Goal: Information Seeking & Learning: Learn about a topic

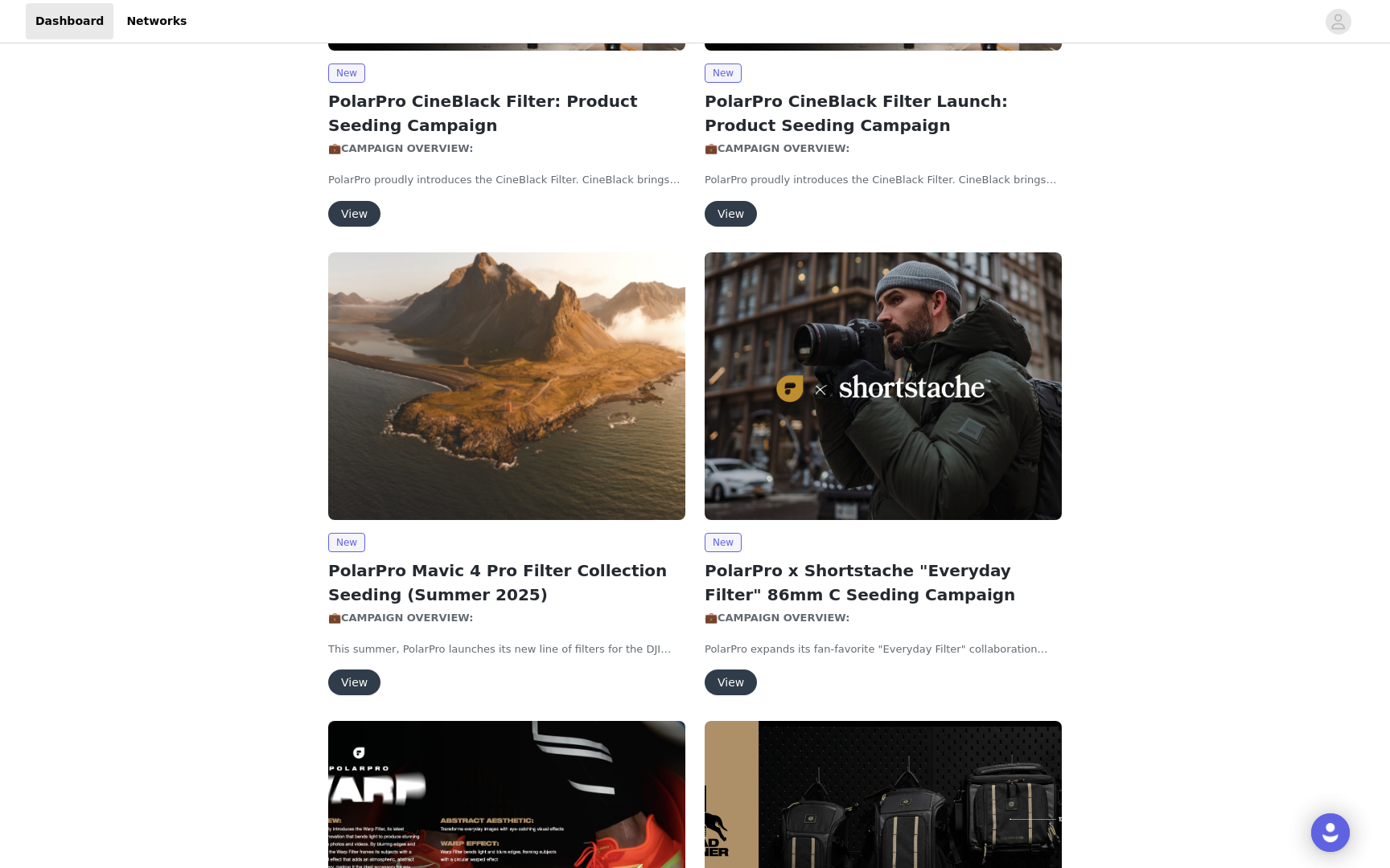
scroll to position [622, 0]
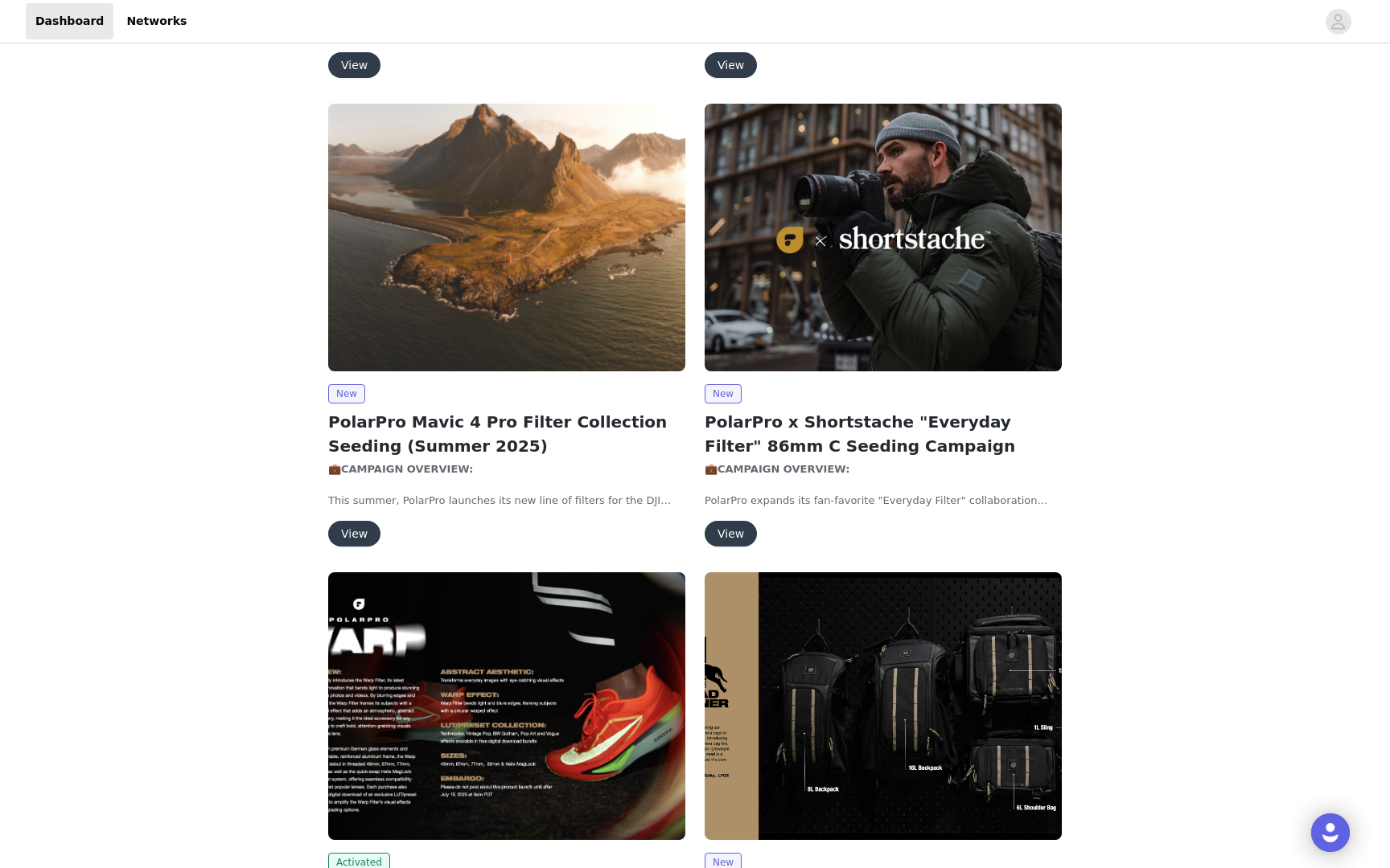
click at [842, 267] on img at bounding box center [883, 237] width 357 height 268
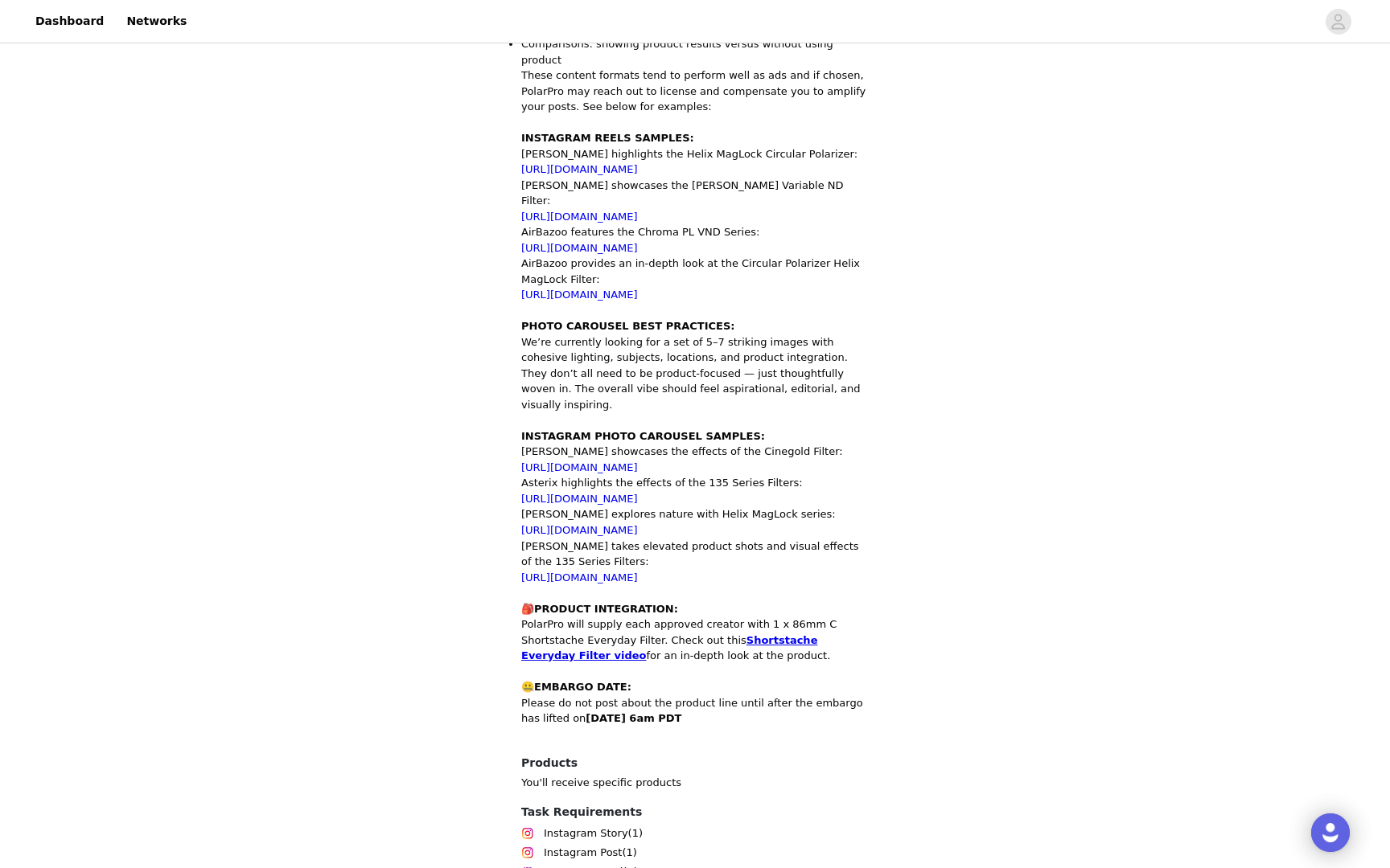
scroll to position [1418, 0]
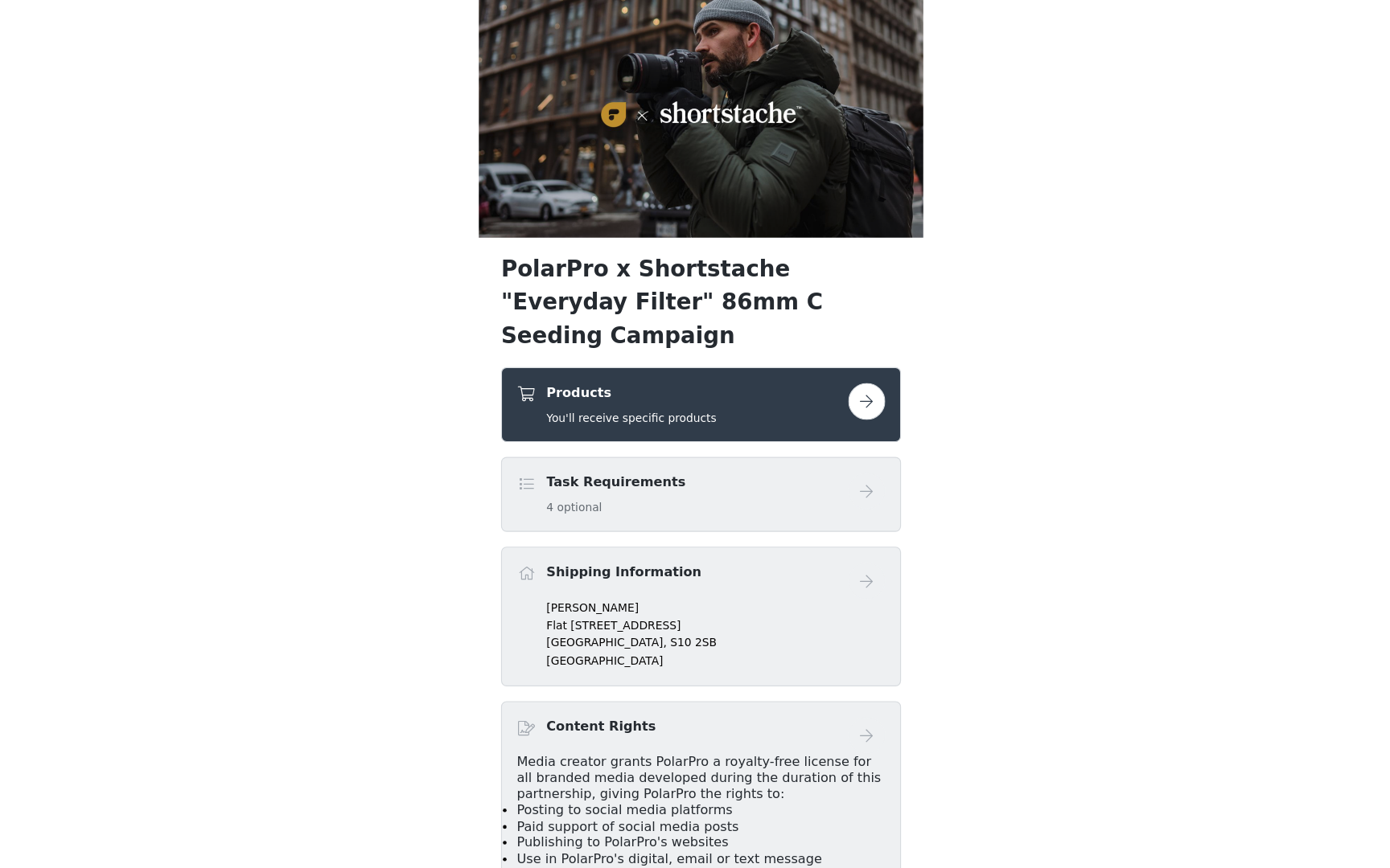
click at [683, 390] on h4 "Products" at bounding box center [635, 399] width 148 height 17
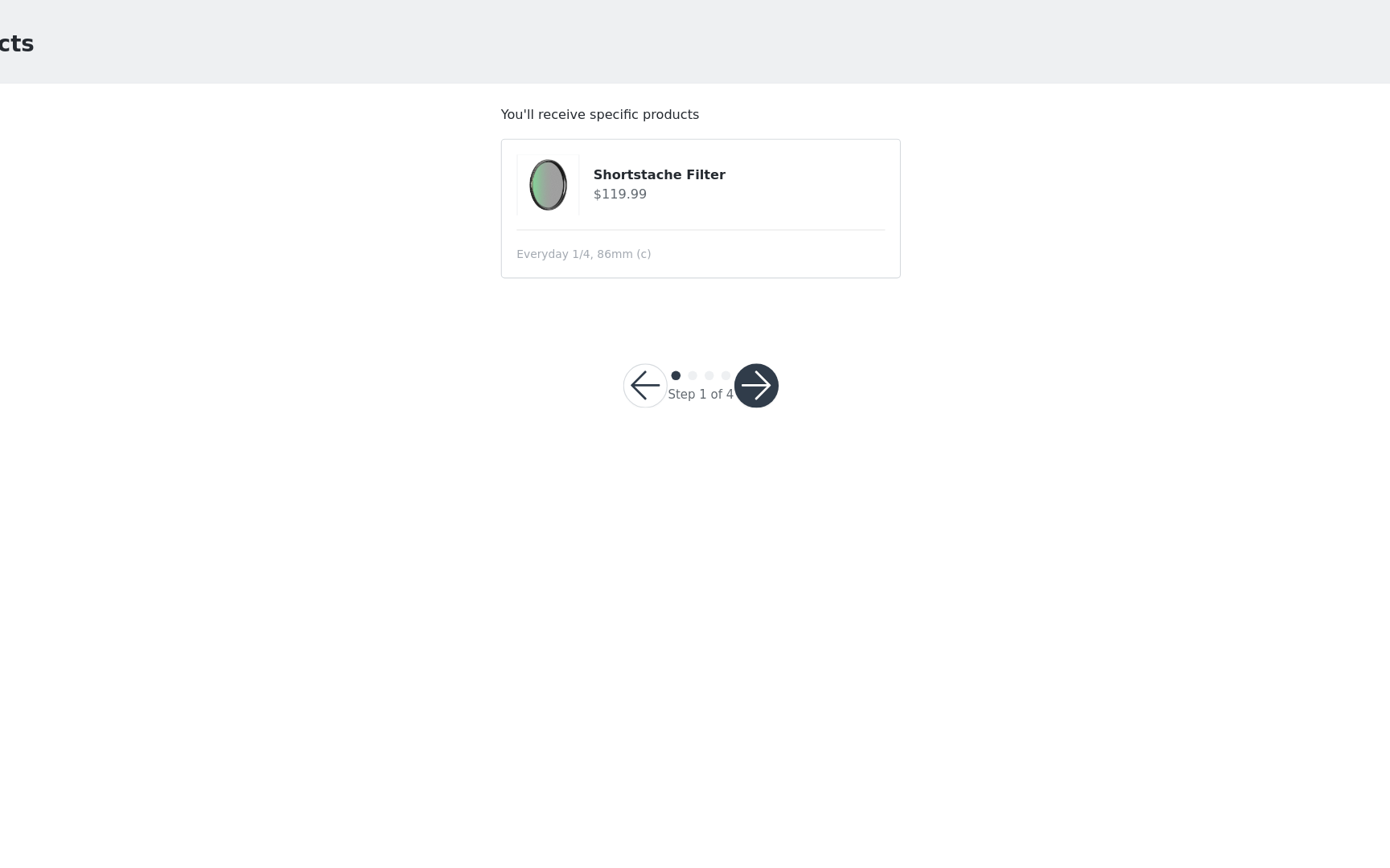
click at [662, 214] on h4 "Shortstache Filter" at bounding box center [729, 211] width 254 height 17
click at [649, 391] on button "button" at bounding box center [647, 393] width 39 height 39
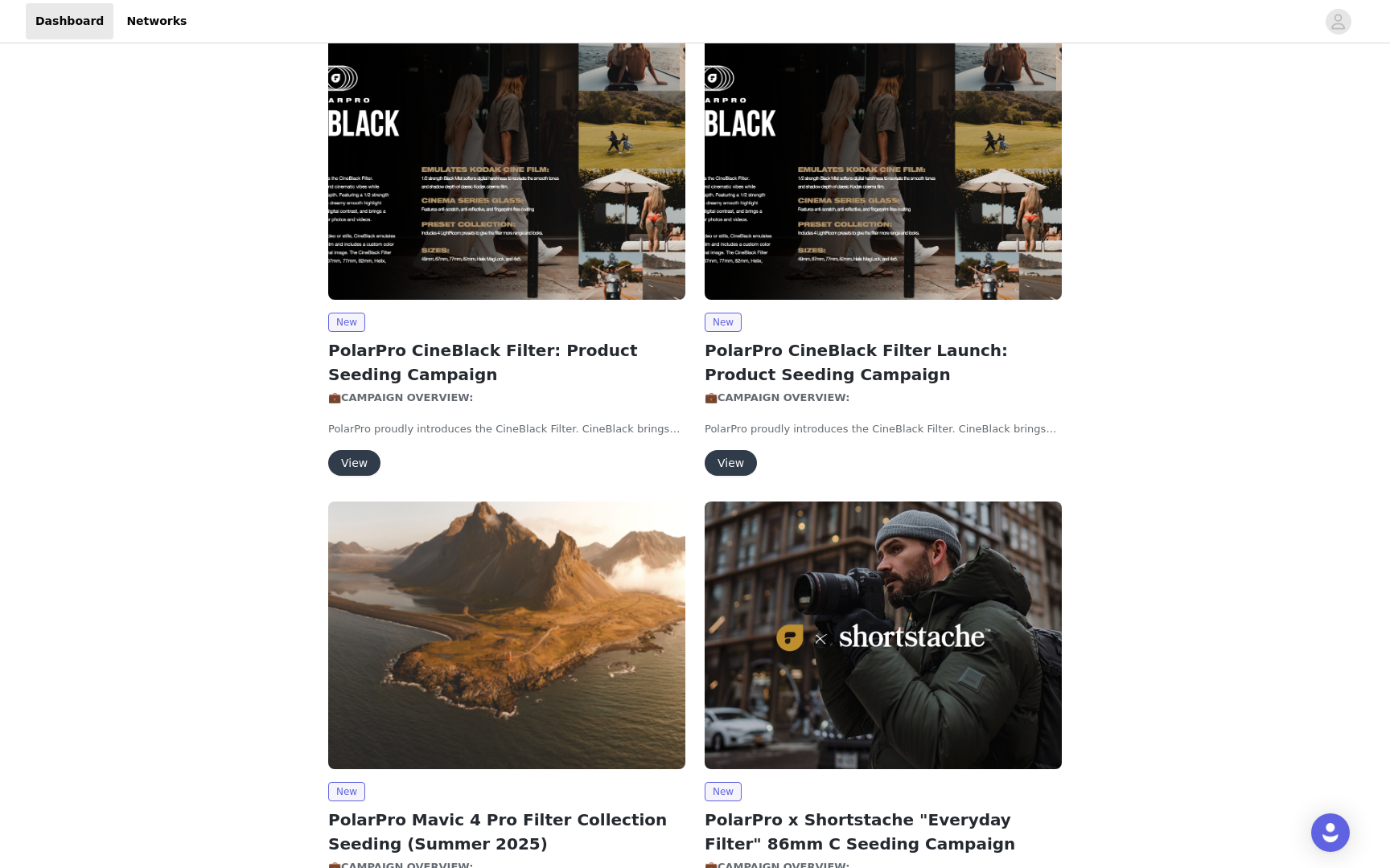
scroll to position [193, 0]
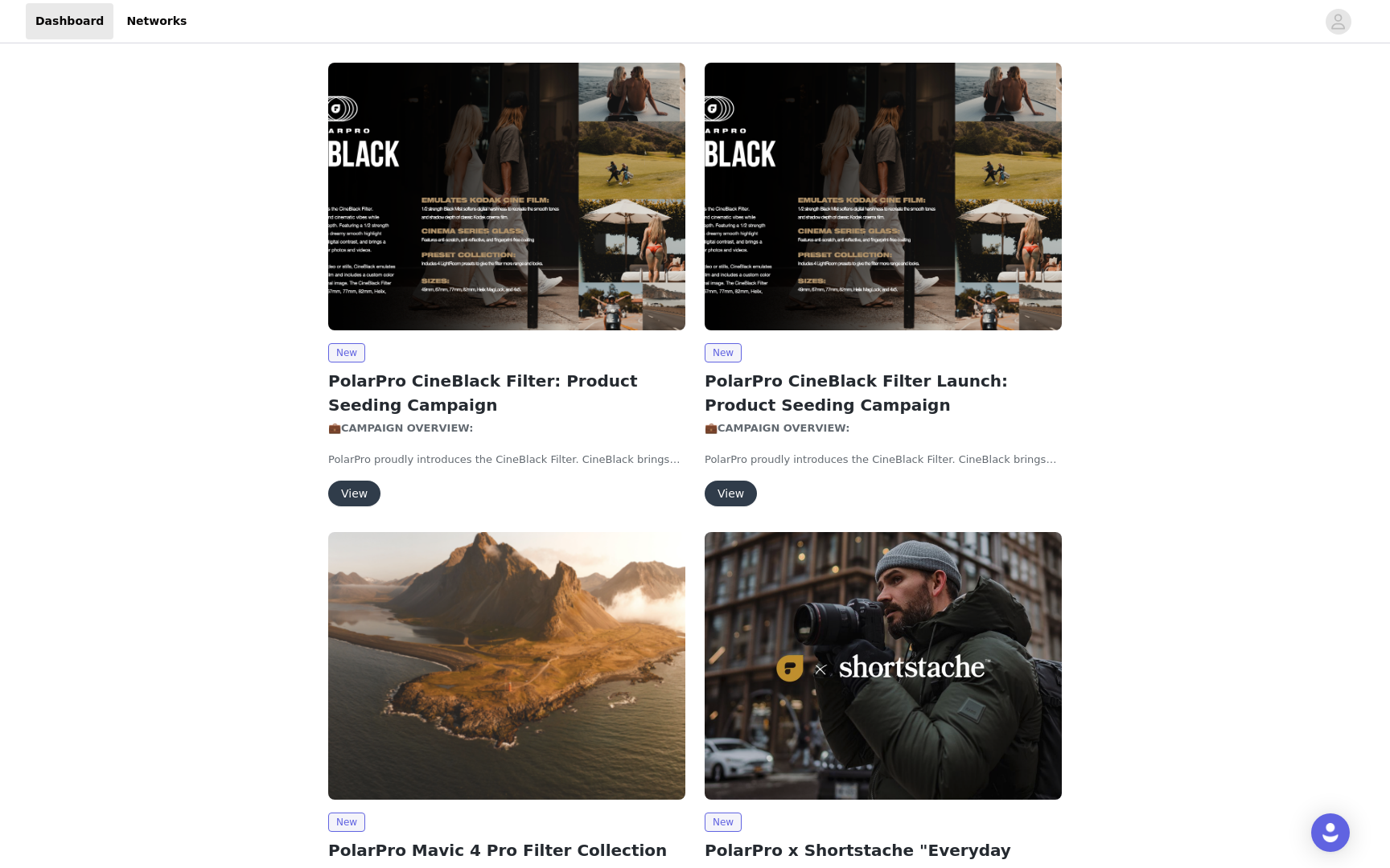
click at [534, 202] on img at bounding box center [506, 196] width 357 height 268
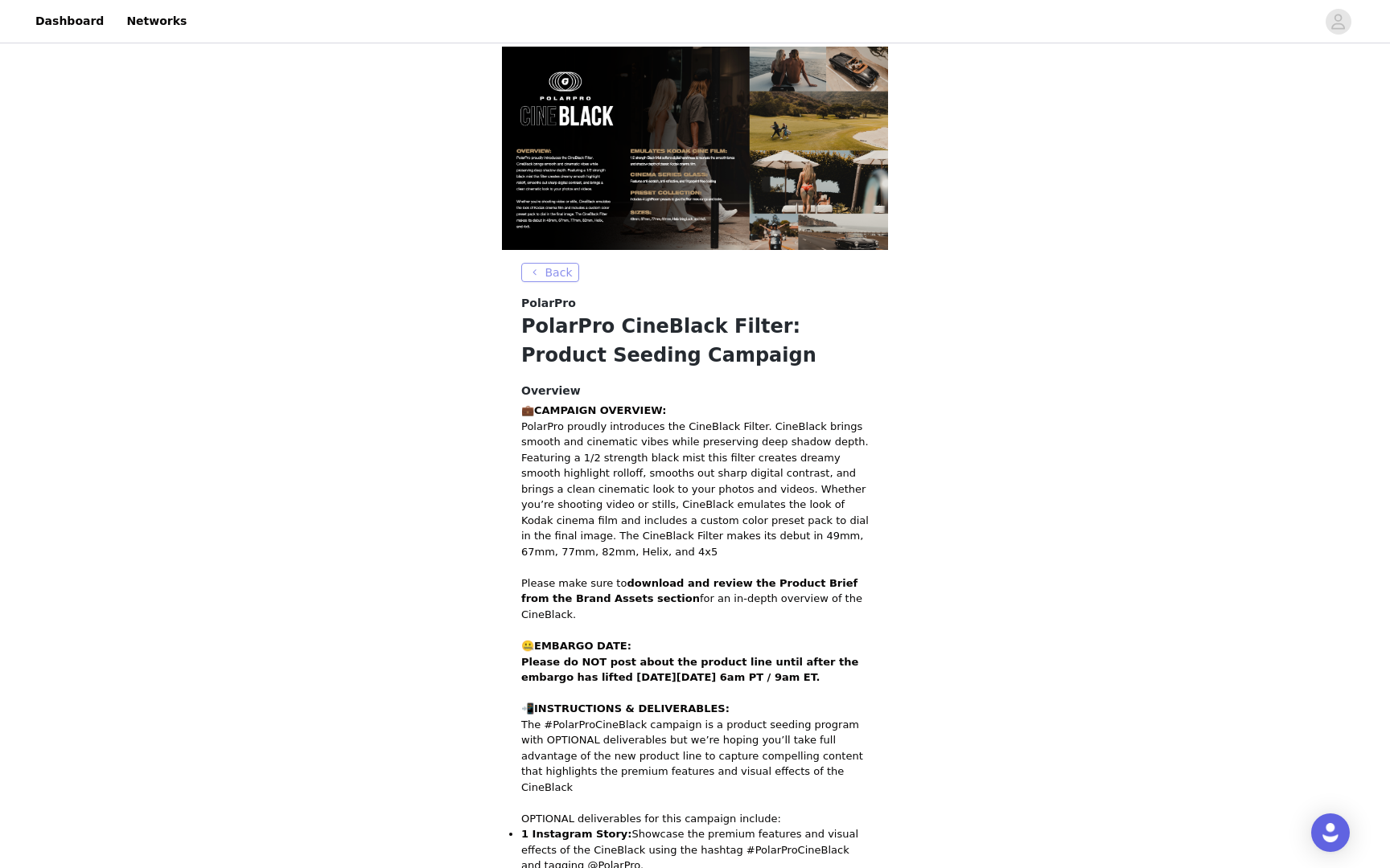
click at [528, 270] on button "Back" at bounding box center [551, 272] width 58 height 20
